Goal: Feedback & Contribution: Submit feedback/report problem

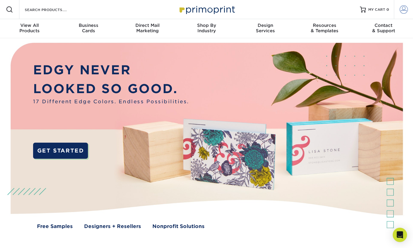
click at [402, 12] on span at bounding box center [404, 9] width 8 height 8
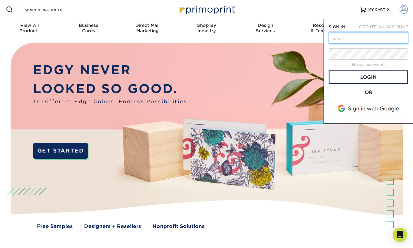
type input "admin@katosakeworks.com"
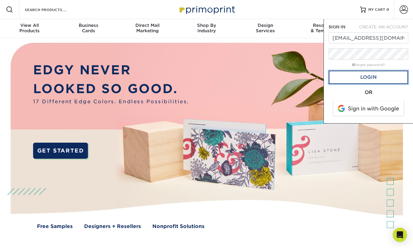
click at [359, 79] on link "Login" at bounding box center [369, 77] width 80 height 14
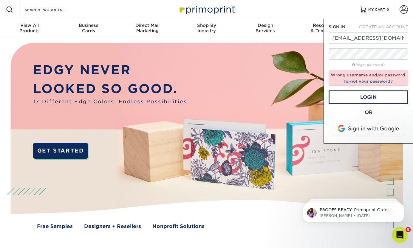
click at [401, 235] on icon "Open Intercom Messenger" at bounding box center [400, 234] width 10 height 10
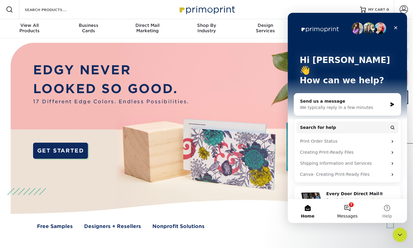
click at [346, 207] on button "7 Messages" at bounding box center [348, 211] width 40 height 24
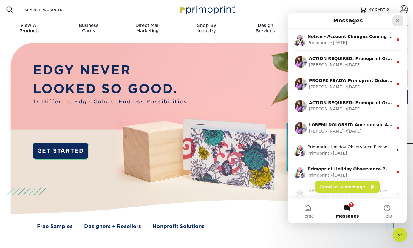
click at [398, 22] on icon "Close" at bounding box center [398, 20] width 5 height 5
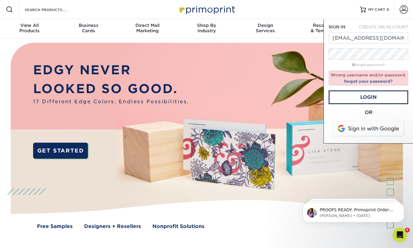
click at [343, 228] on body "PROOFS READY: Primoprint Order 2585-50075-91346 Thank you for placing your prin…" at bounding box center [353, 211] width 115 height 37
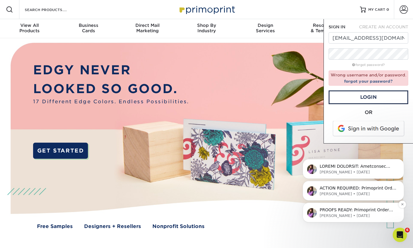
click at [385, 221] on div "PROOFS READY: Primoprint Order 2585-50075-91346 Thank you for placing your prin…" at bounding box center [353, 213] width 101 height 20
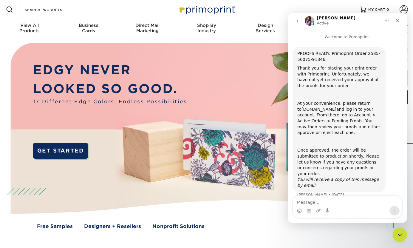
scroll to position [3, 0]
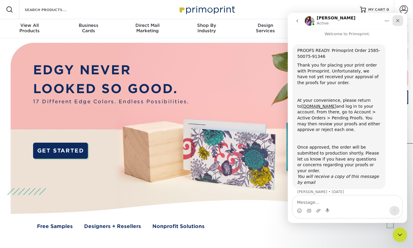
click at [396, 22] on icon "Close" at bounding box center [398, 20] width 5 height 5
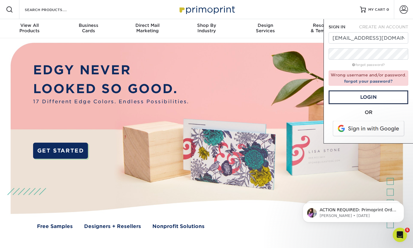
scroll to position [0, 0]
click at [318, 9] on div "Resources Menu Search Products Account SIGN IN CREATE AN ACCOUNT admin@katosake…" at bounding box center [206, 9] width 413 height 19
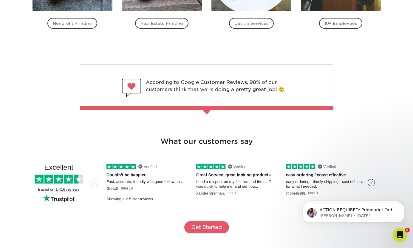
scroll to position [1076, 0]
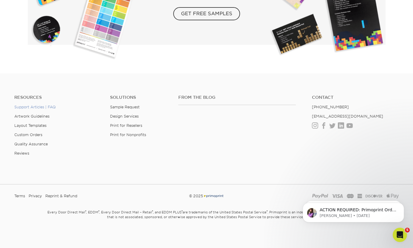
click at [46, 106] on link "Support Articles | FAQ" at bounding box center [34, 107] width 41 height 4
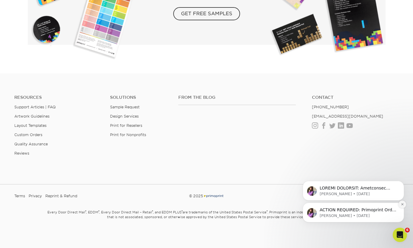
click at [401, 204] on icon "Dismiss notification" at bounding box center [402, 204] width 3 height 3
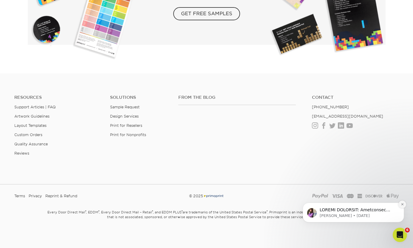
click at [402, 205] on icon "Dismiss notification" at bounding box center [402, 204] width 2 height 2
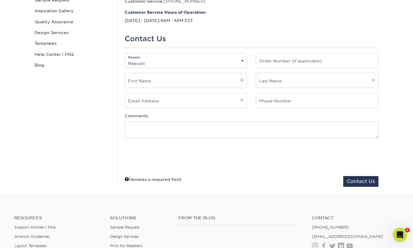
click at [239, 62] on select "Reason General File Preparation Order Status Online Design Issue with your prin…" at bounding box center [186, 63] width 122 height 9
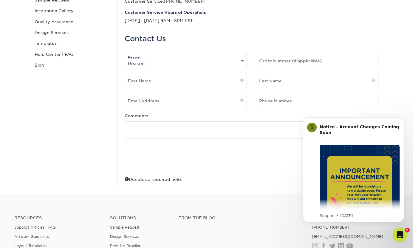
select select "Corporate Accounts"
click at [125, 59] on select "Reason General File Preparation Order Status Online Design Issue with your prin…" at bounding box center [186, 63] width 122 height 9
click at [402, 119] on icon "Dismiss notification" at bounding box center [402, 119] width 2 height 2
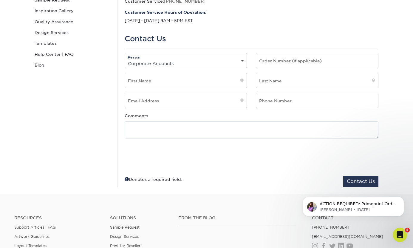
click at [243, 60] on select "Reason General File Preparation Order Status Online Design Issue with your prin…" at bounding box center [186, 63] width 122 height 9
click at [284, 64] on input "text" at bounding box center [317, 60] width 122 height 15
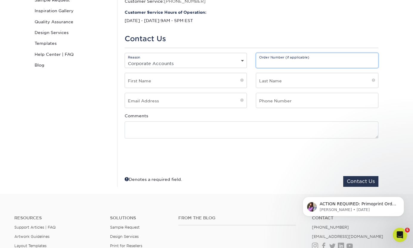
paste input "2595-15818-91346-1"
type input "2595-15818-91346-1"
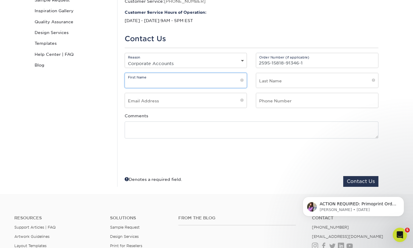
click at [202, 85] on input "text" at bounding box center [186, 80] width 122 height 15
type input "Shinobu"
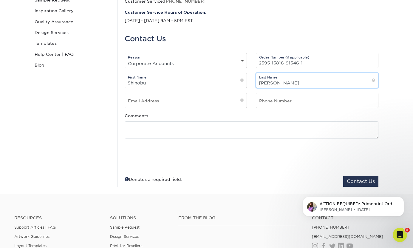
type input "Kato"
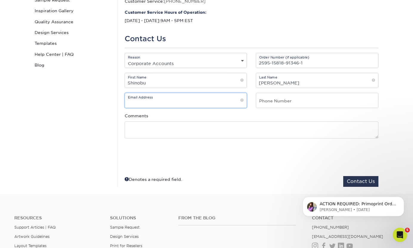
click at [181, 102] on input "email" at bounding box center [186, 100] width 122 height 15
type input "shinobu@katosakeworks.com"
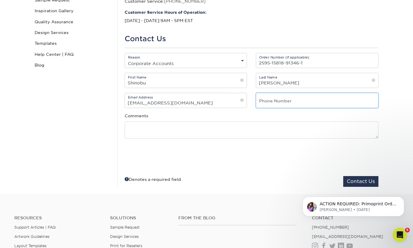
click at [307, 105] on input "text" at bounding box center [317, 100] width 122 height 15
click at [281, 104] on input "615-625-2746" at bounding box center [317, 100] width 122 height 15
type input "615-625-3746"
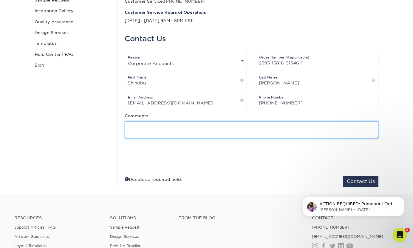
click at [249, 131] on textarea at bounding box center [252, 129] width 254 height 17
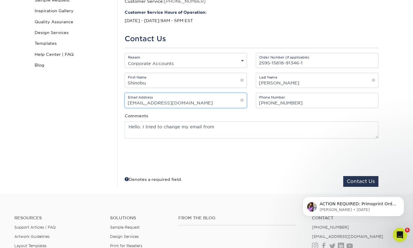
click at [173, 105] on input "shinobu@katosakeworks.com" at bounding box center [186, 100] width 122 height 15
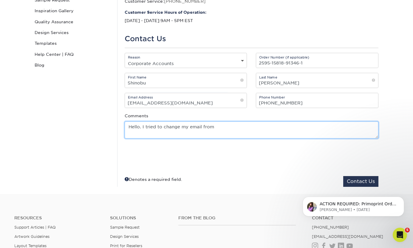
click at [233, 126] on textarea "Hello. I tried to change my email from" at bounding box center [252, 129] width 254 height 17
paste textarea "shinobu@katosakeworks.com"
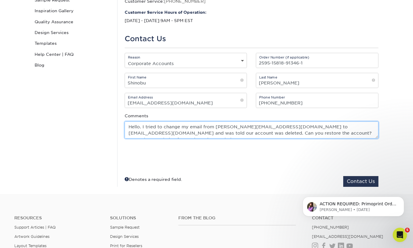
scroll to position [4, 0]
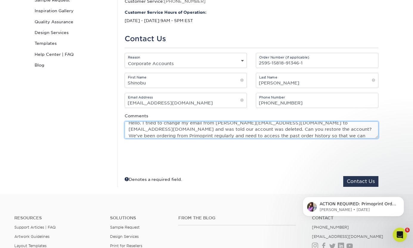
type textarea "Hello. I tried to change my email from shinobu@katosakeworks.com to admin@katos…"
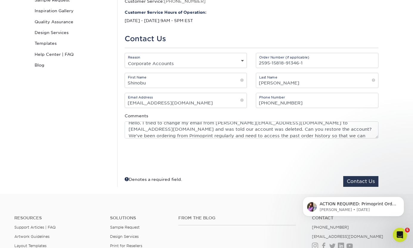
click at [362, 184] on div "ACTION REQUIRED: Primoprint Order 2585-50075-91346 Thank you for placing your p…" at bounding box center [354, 179] width 110 height 75
click at [366, 181] on div "ACTION REQUIRED: Primoprint Order 2585-50075-91346 Thank you for placing your p…" at bounding box center [354, 179] width 110 height 75
click at [393, 160] on div "ACTION REQUIRED: Primoprint Order 2585-50075-91346 Thank you for placing your p…" at bounding box center [354, 179] width 110 height 75
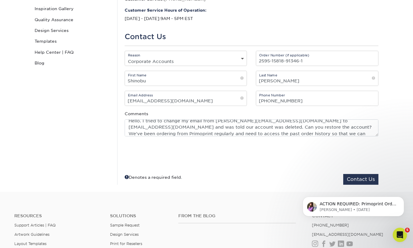
scroll to position [170, 0]
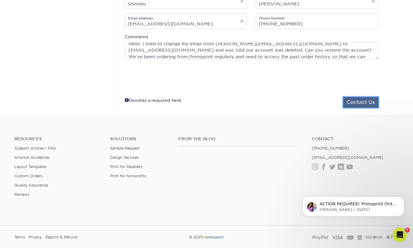
click at [362, 105] on button "Contact Us" at bounding box center [361, 102] width 35 height 11
